Goal: Task Accomplishment & Management: Use online tool/utility

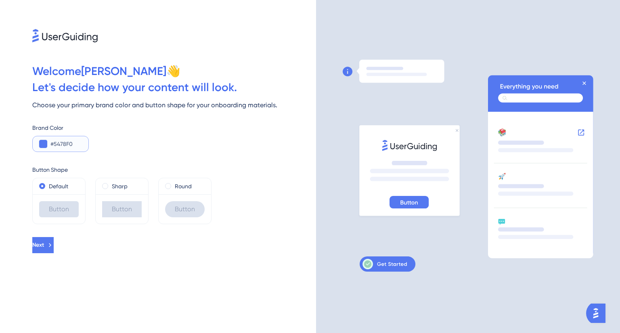
drag, startPoint x: 78, startPoint y: 143, endPoint x: 25, endPoint y: 146, distance: 53.7
click at [25, 146] on div "Welcome [PERSON_NAME] 👋 Let ' s decide how your content will look. Choose your …" at bounding box center [158, 166] width 316 height 333
paste input "0766B7"
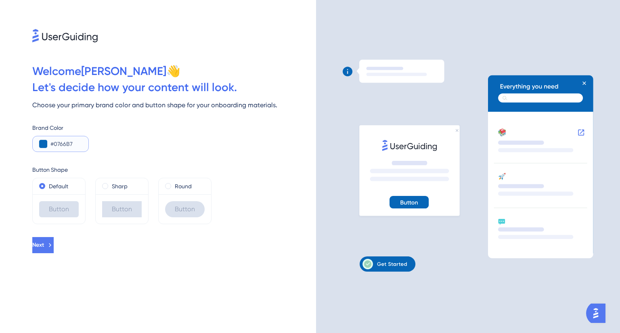
drag, startPoint x: 76, startPoint y: 143, endPoint x: 21, endPoint y: 142, distance: 55.3
click at [21, 142] on div "Welcome [PERSON_NAME] 👋 Let ' s decide how your content will look. Choose your …" at bounding box center [158, 166] width 316 height 333
paste input "F3954A"
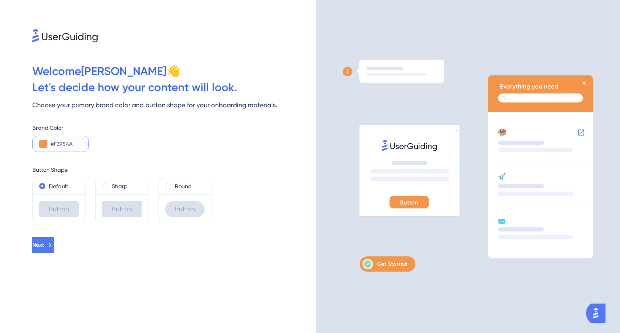
type input "#0766B7"
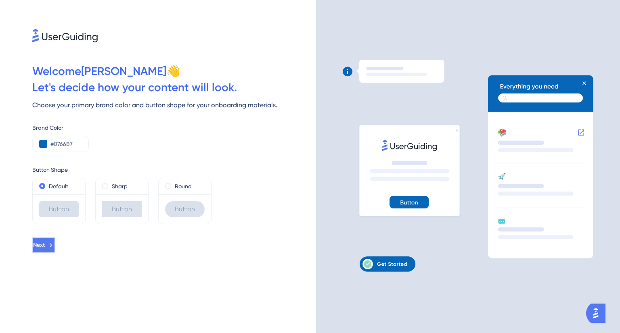
click at [55, 241] on button "Next" at bounding box center [43, 245] width 23 height 16
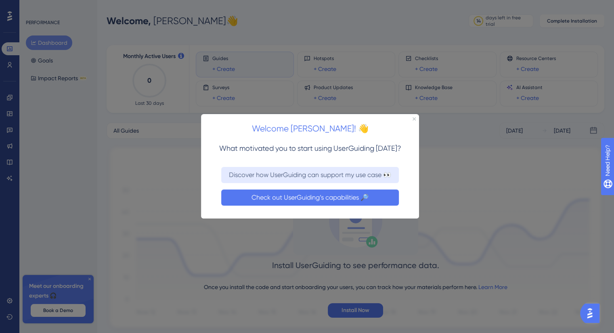
click at [312, 203] on button "Check out UserGuiding’s capabilities 🔎" at bounding box center [310, 198] width 178 height 16
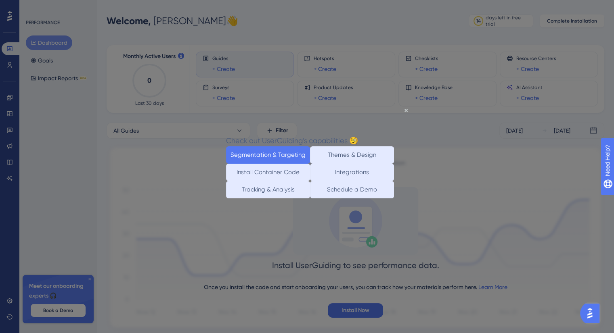
click at [281, 155] on button "Segmentation & Targeting" at bounding box center [268, 154] width 84 height 17
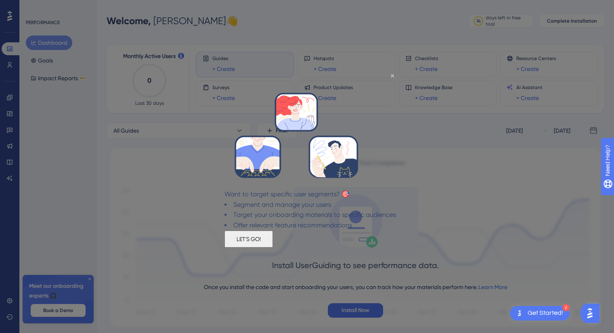
click at [273, 248] on button "LET'S GO!" at bounding box center [248, 239] width 48 height 17
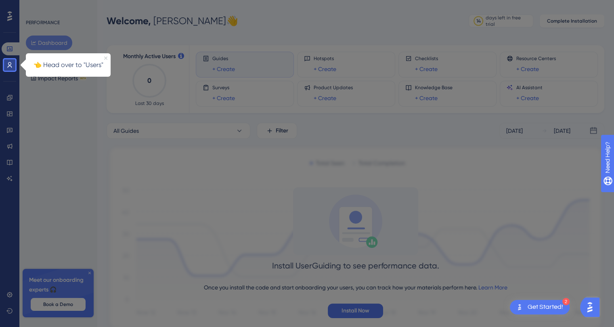
click at [105, 57] on icon "Close Preview" at bounding box center [105, 57] width 3 height 3
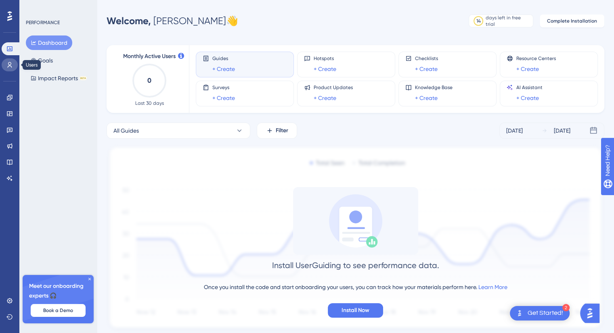
click at [10, 63] on icon at bounding box center [9, 65] width 6 height 6
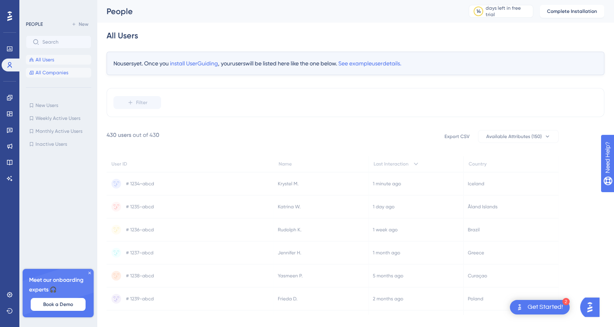
click at [66, 76] on button "All Companies" at bounding box center [58, 73] width 65 height 10
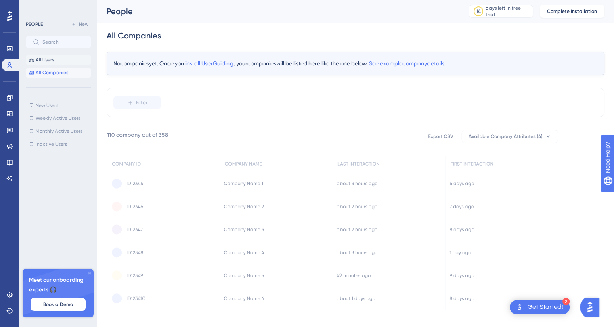
click at [53, 59] on span "All Users" at bounding box center [45, 59] width 19 height 6
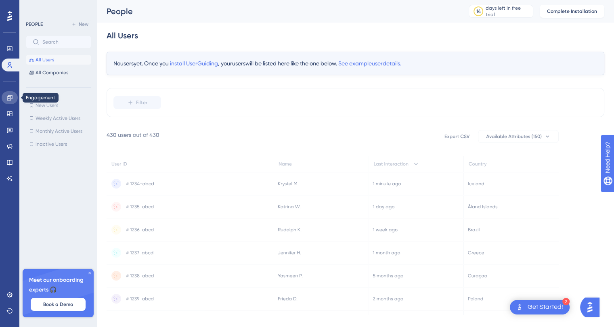
click at [13, 96] on icon at bounding box center [9, 97] width 6 height 6
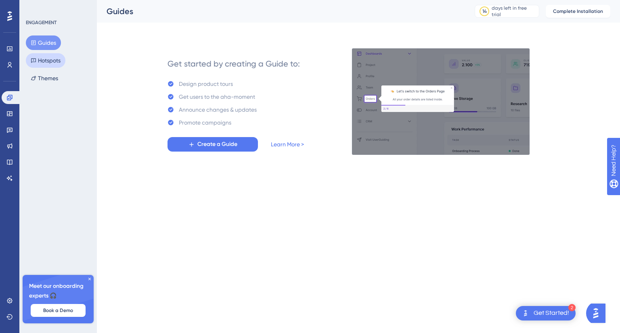
click at [48, 59] on button "Hotspots" at bounding box center [46, 60] width 40 height 15
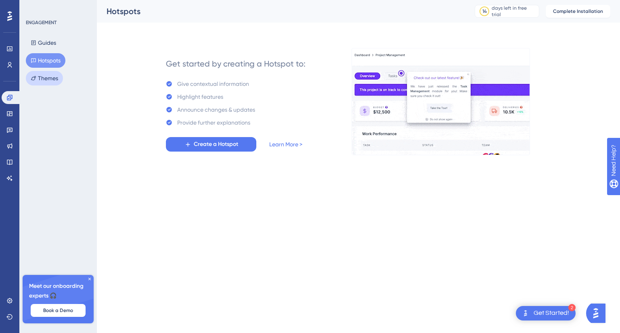
click at [49, 79] on button "Themes" at bounding box center [44, 78] width 37 height 15
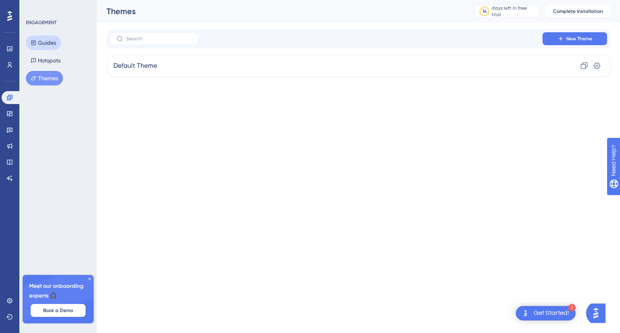
click at [51, 48] on button "Guides" at bounding box center [43, 43] width 35 height 15
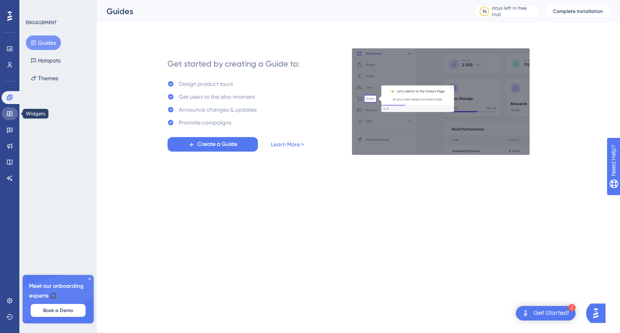
click at [13, 113] on icon at bounding box center [9, 114] width 6 height 6
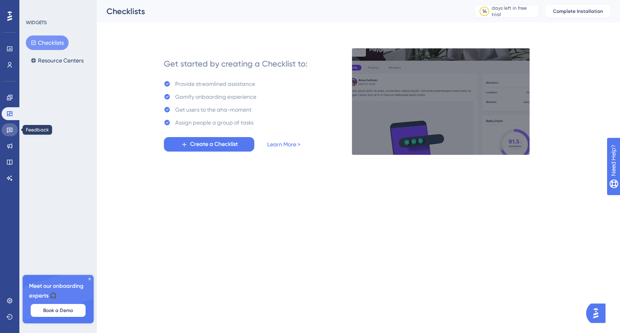
click at [13, 131] on link at bounding box center [10, 129] width 16 height 13
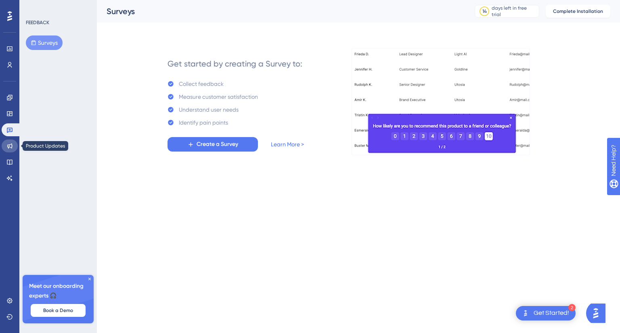
click at [13, 147] on link at bounding box center [10, 146] width 16 height 13
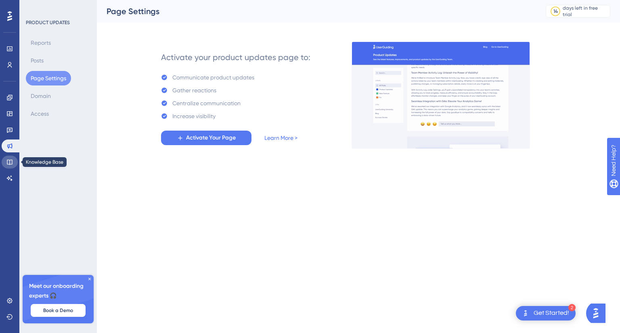
click at [13, 163] on link at bounding box center [10, 162] width 16 height 13
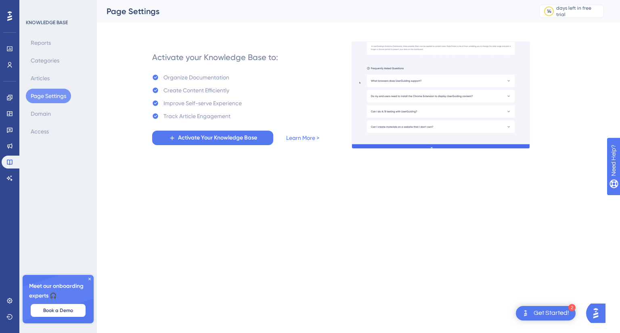
click at [8, 17] on icon at bounding box center [9, 16] width 5 height 10
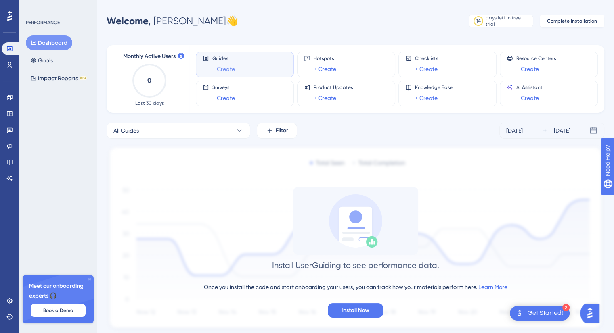
click at [224, 67] on link "+ Create" at bounding box center [223, 69] width 23 height 10
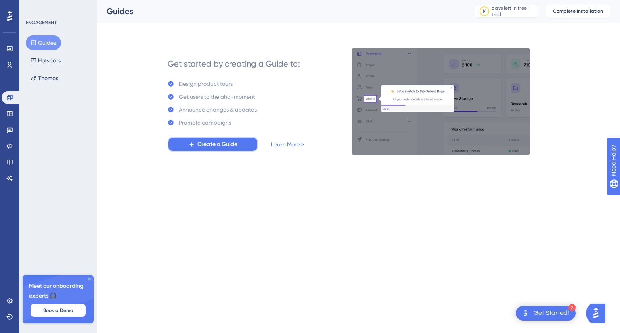
click at [212, 146] on span "Create a Guide" at bounding box center [217, 145] width 40 height 10
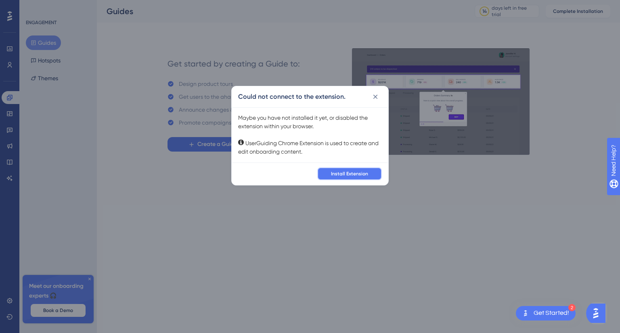
click at [345, 169] on button "Install Extension" at bounding box center [349, 173] width 65 height 13
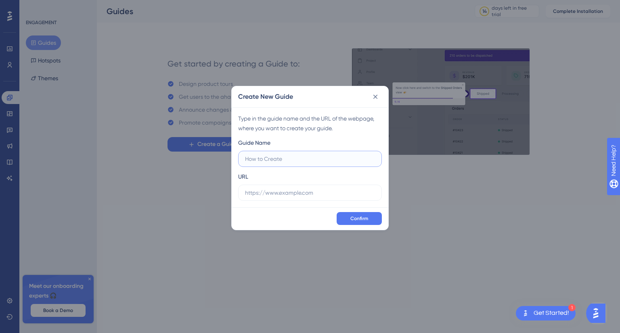
click at [306, 159] on input "text" at bounding box center [310, 159] width 130 height 9
type input "EVI Inspection Site"
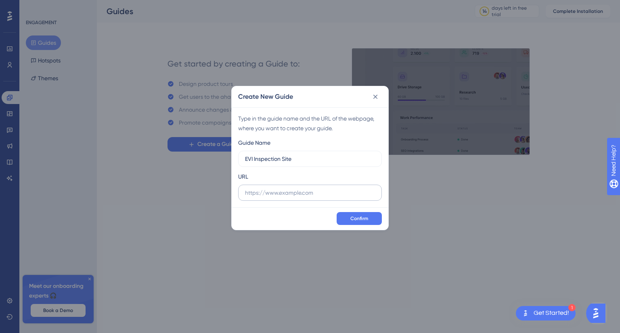
drag, startPoint x: 293, startPoint y: 197, endPoint x: 302, endPoint y: 194, distance: 9.4
click at [294, 197] on label at bounding box center [310, 193] width 144 height 16
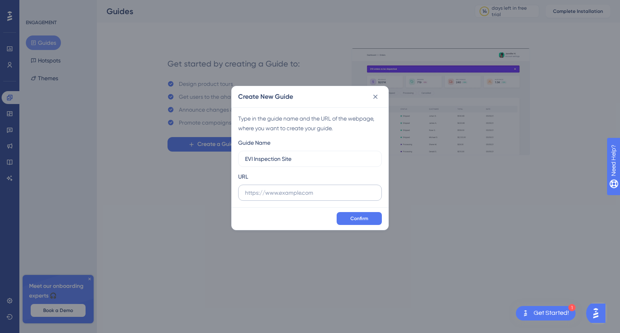
click at [294, 197] on input "text" at bounding box center [310, 192] width 130 height 9
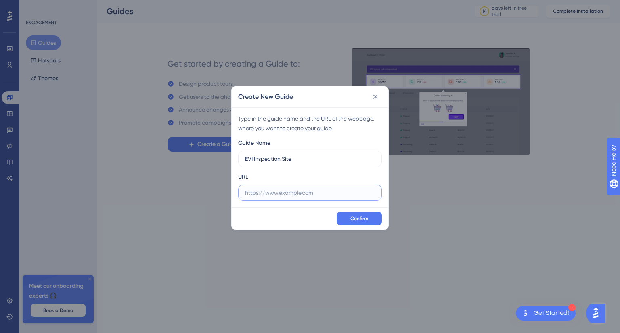
paste input "[URL][DOMAIN_NAME]"
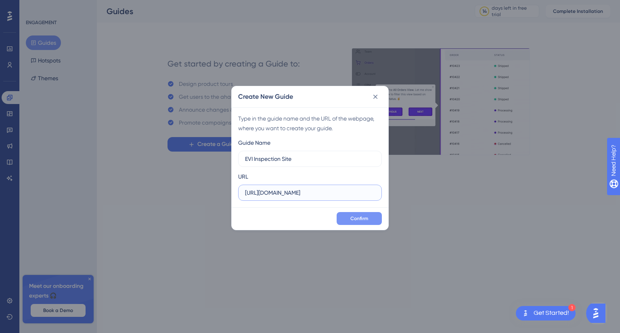
scroll to position [0, 28]
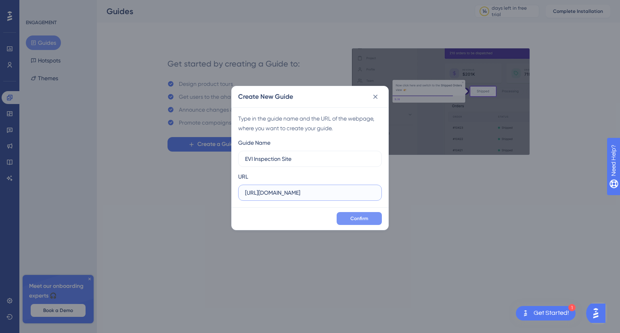
type input "[URL][DOMAIN_NAME]"
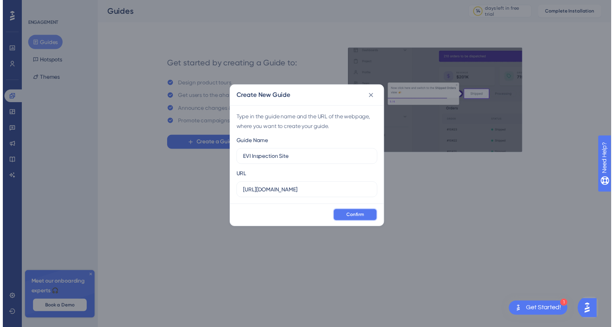
scroll to position [0, 0]
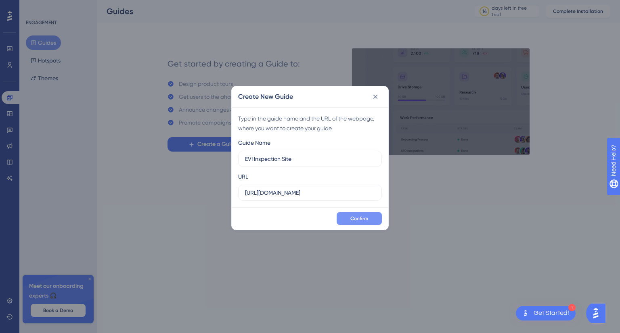
click at [360, 220] on span "Confirm" at bounding box center [359, 218] width 18 height 6
